Goal: Task Accomplishment & Management: Complete application form

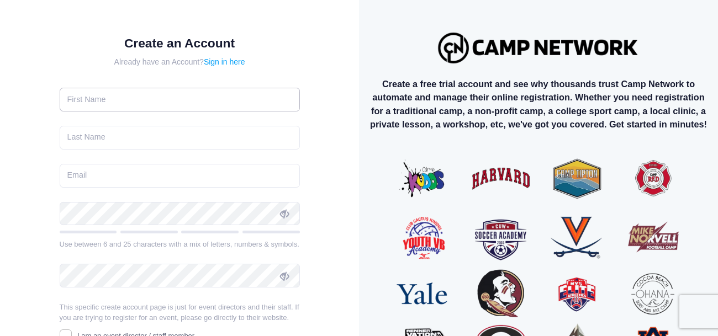
click at [145, 98] on input "text" at bounding box center [180, 100] width 240 height 24
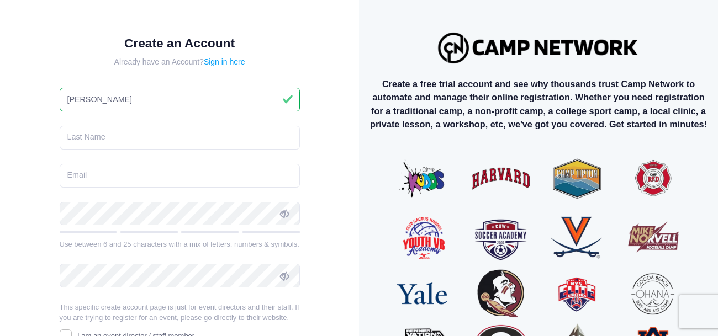
type input "Ella"
click at [149, 138] on input "text" at bounding box center [180, 138] width 240 height 24
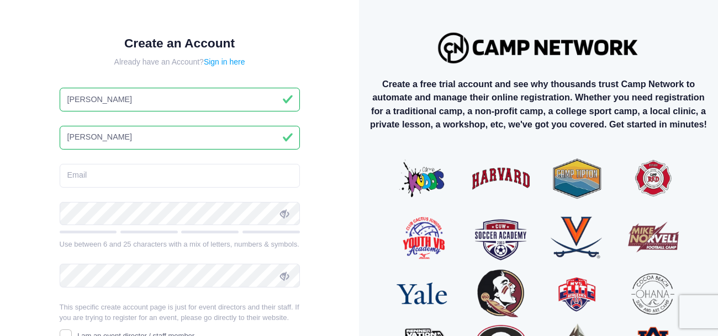
type input "Brock"
click at [123, 180] on input "email" at bounding box center [180, 176] width 240 height 24
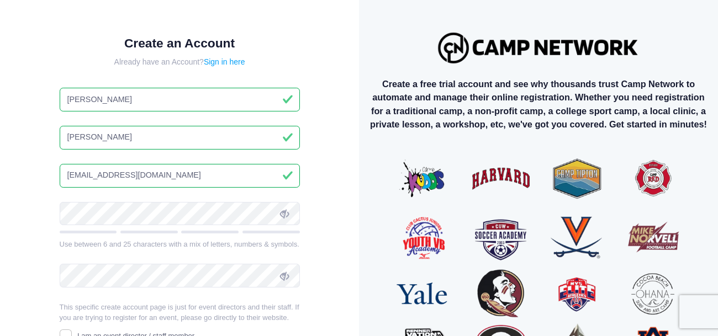
type input "ellabrock6@gmail.com"
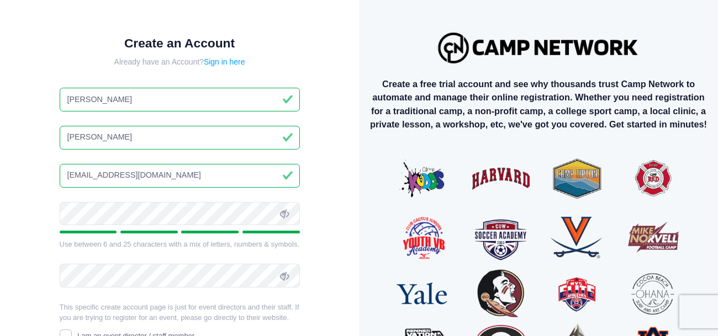
click at [292, 213] on span at bounding box center [284, 213] width 19 height 19
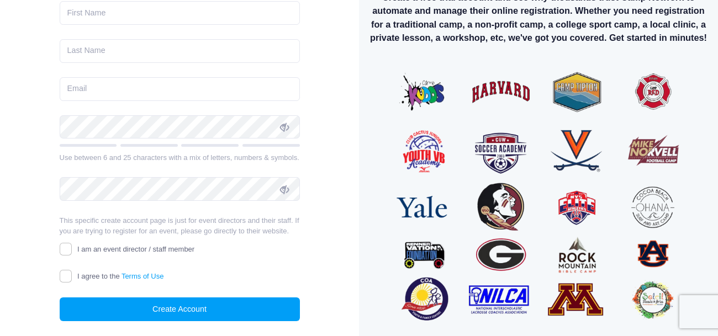
scroll to position [87, 0]
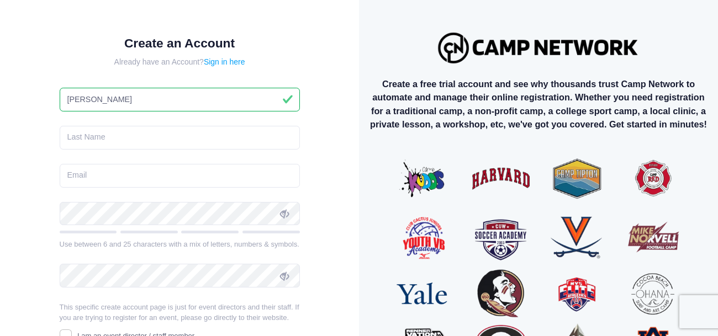
type input "Ella"
click at [188, 128] on input "text" at bounding box center [180, 138] width 240 height 24
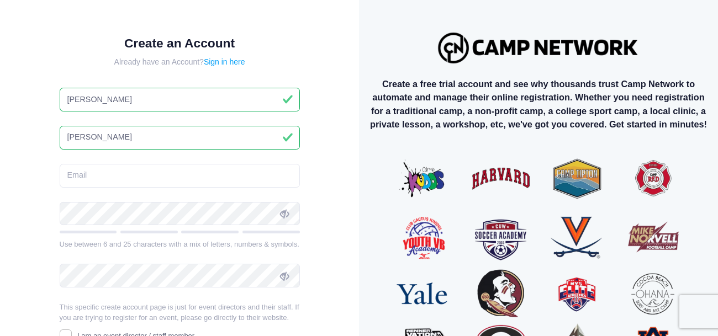
type input "Brock"
click at [202, 168] on input "email" at bounding box center [180, 176] width 240 height 24
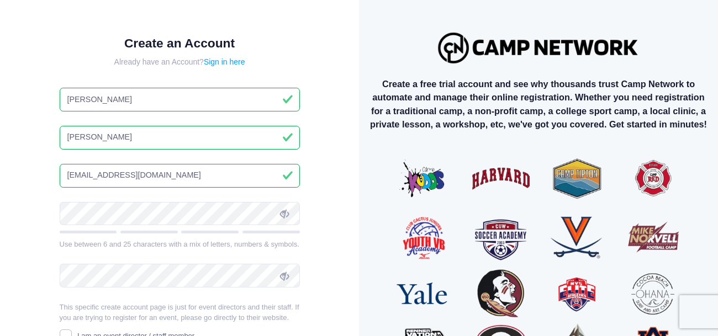
type input "ellabrock6@gmail.com"
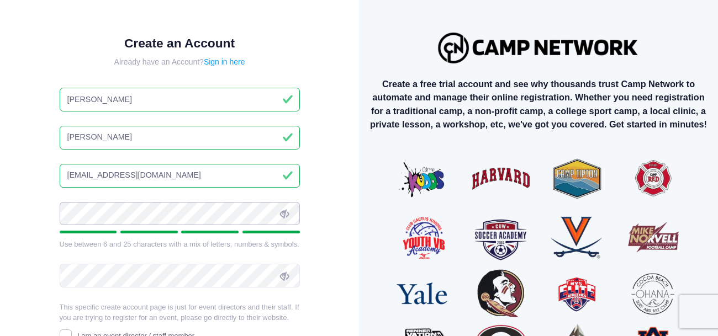
click at [51, 213] on div "Create an Account Already have an Account? Sign in here Ella Brock ellabrock6@g…" at bounding box center [179, 231] width 276 height 426
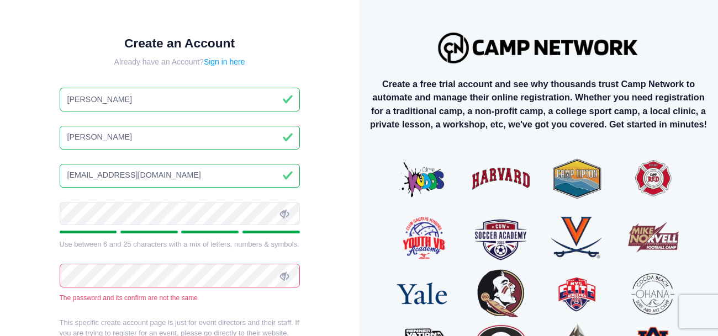
click at [148, 271] on form "Create an Account Already have an Account? Sign in here Ella Brock ellabrock6@g…" at bounding box center [180, 230] width 240 height 388
drag, startPoint x: 193, startPoint y: 263, endPoint x: 41, endPoint y: 270, distance: 152.0
click at [41, 270] on div "Create an Account Already have an Account? Sign in here Ella Brock ellabrock6@g…" at bounding box center [179, 239] width 276 height 442
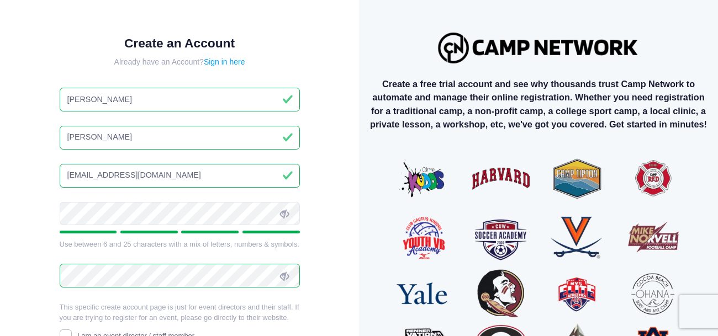
click at [289, 209] on span at bounding box center [284, 213] width 19 height 19
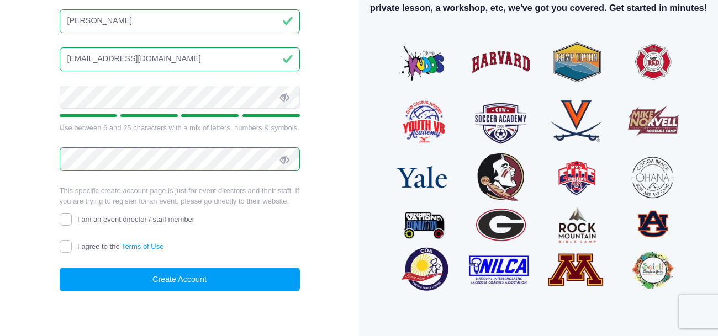
click at [61, 225] on input "I am an event director / staff member" at bounding box center [66, 219] width 13 height 13
checkbox input "true"
click at [65, 250] on input "I agree to the Terms of Use" at bounding box center [66, 246] width 13 height 13
checkbox input "true"
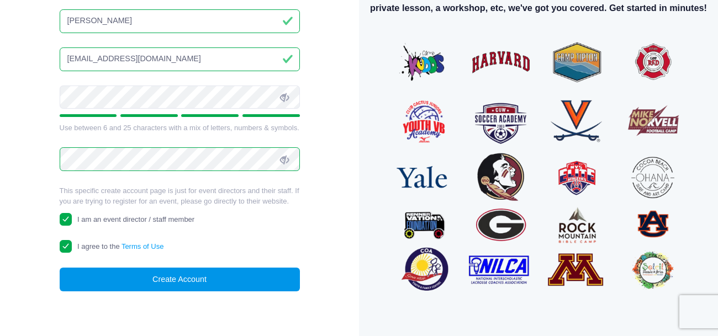
click at [87, 277] on button "Create Account" at bounding box center [180, 280] width 240 height 24
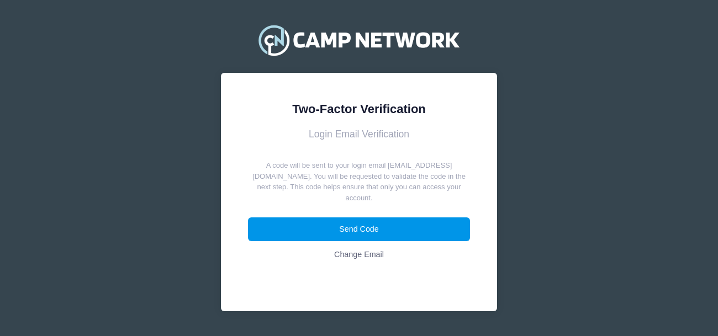
click at [382, 218] on button "Send Code" at bounding box center [359, 230] width 223 height 24
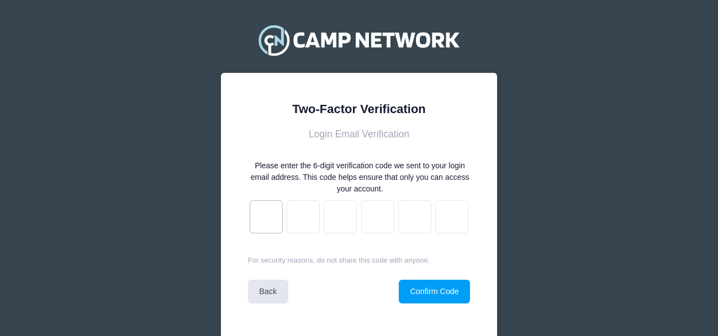
click at [257, 216] on input "text" at bounding box center [266, 216] width 33 height 33
type input "a"
type input "e"
type input "2"
type input "c"
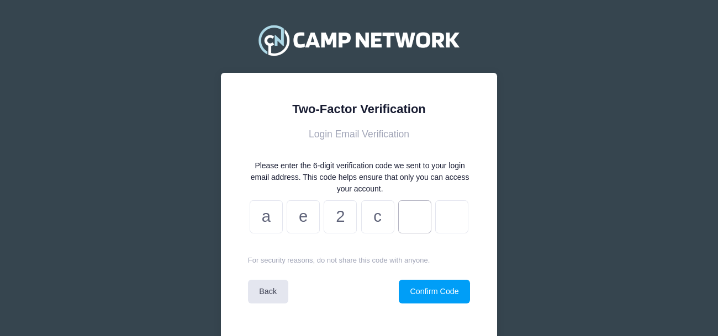
type input "9"
type input "e"
click at [420, 295] on button "Confirm Code" at bounding box center [434, 292] width 71 height 24
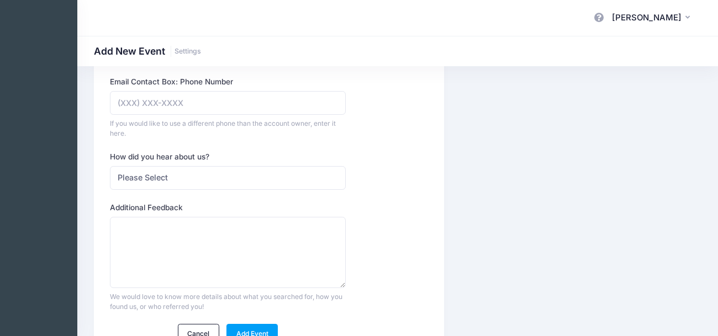
scroll to position [446, 0]
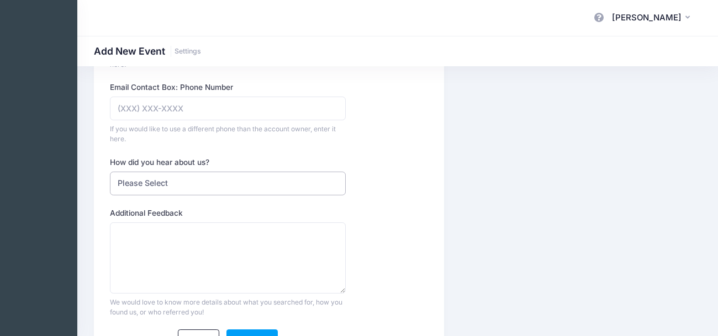
click at [170, 177] on select "Please Select Web Search Customer Referral Other" at bounding box center [227, 184] width 235 height 24
click at [154, 178] on select "Please Select Web Search Customer Referral Other" at bounding box center [227, 184] width 235 height 24
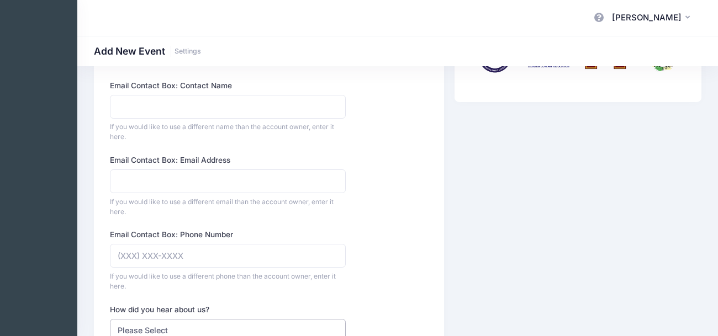
scroll to position [0, 0]
